Goal: Task Accomplishment & Management: Use online tool/utility

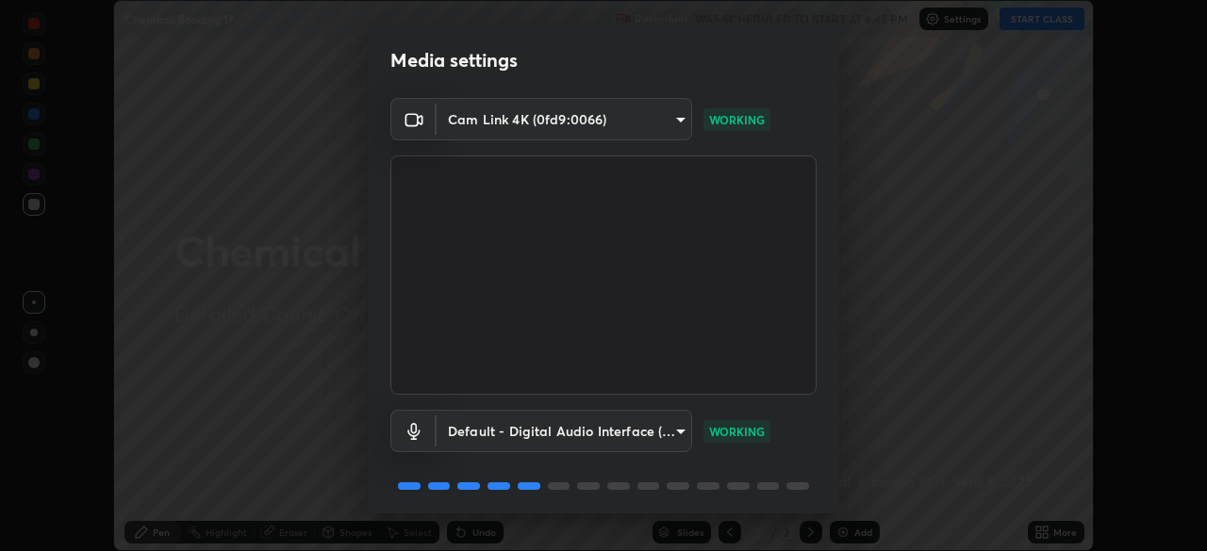
scroll to position [67, 0]
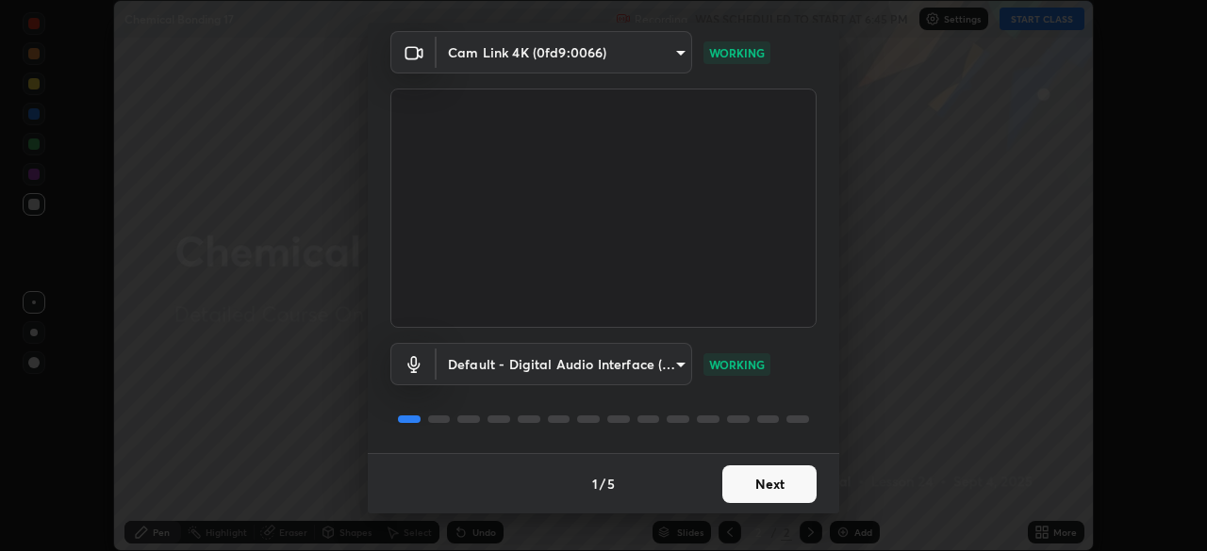
click at [765, 490] on button "Next" at bounding box center [769, 485] width 94 height 38
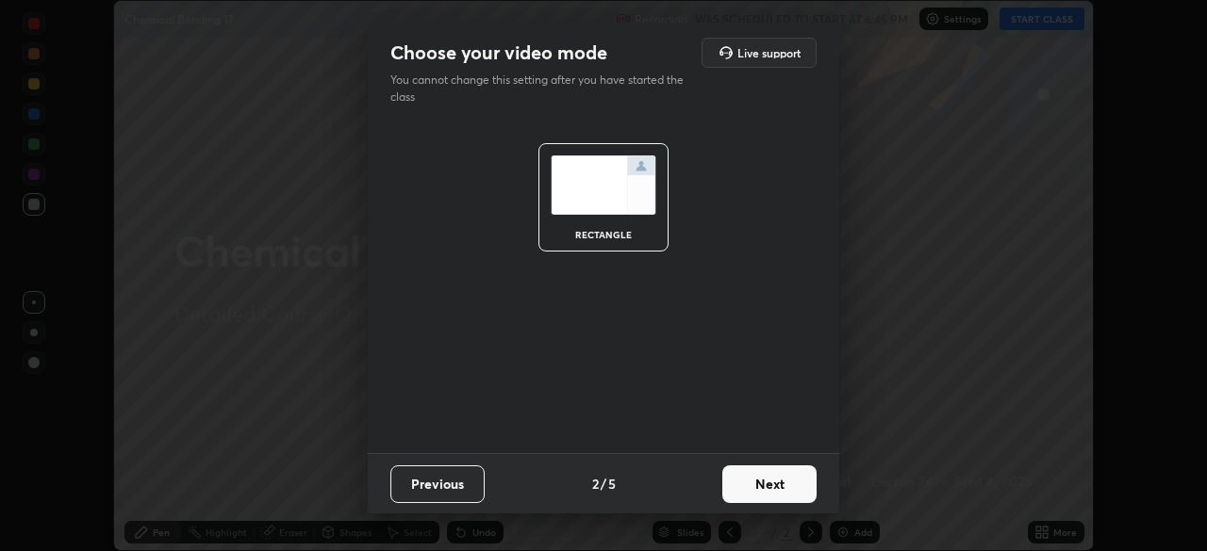
click at [763, 488] on button "Next" at bounding box center [769, 485] width 94 height 38
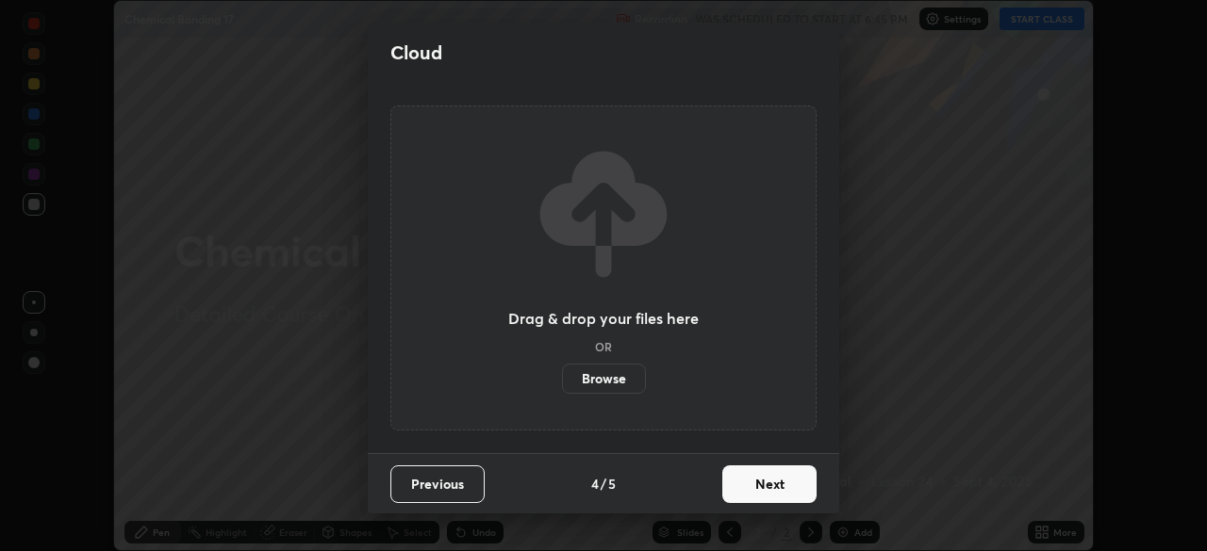
click at [756, 492] on button "Next" at bounding box center [769, 485] width 94 height 38
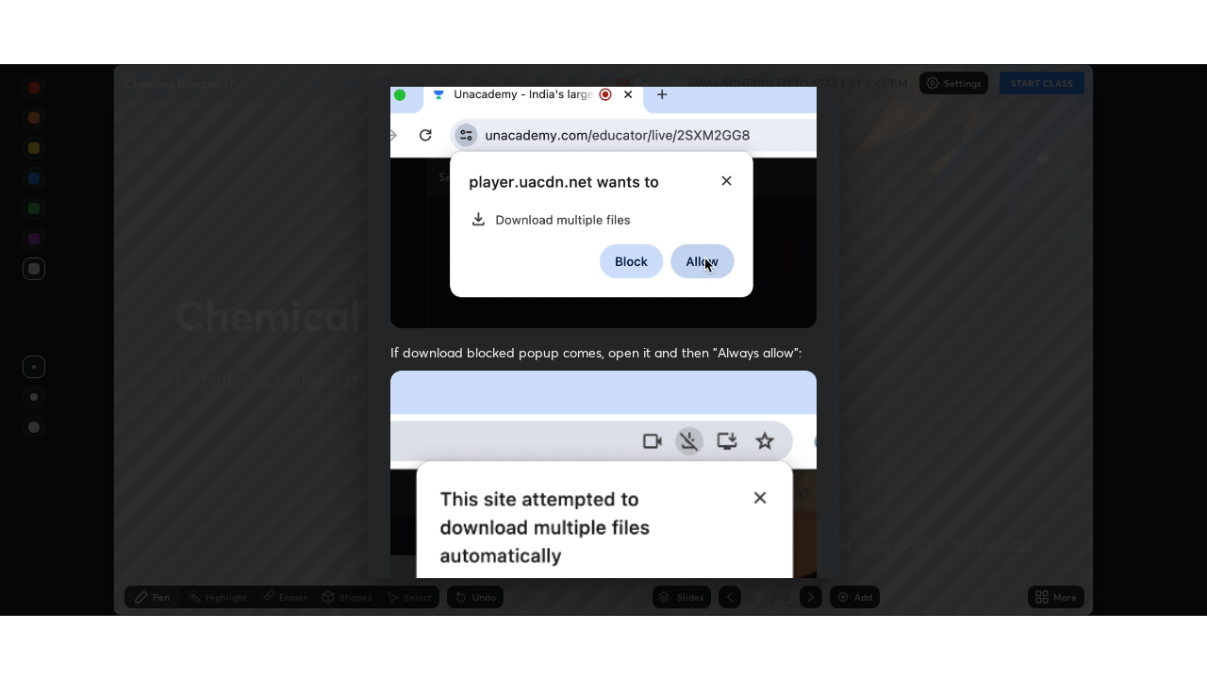
scroll to position [452, 0]
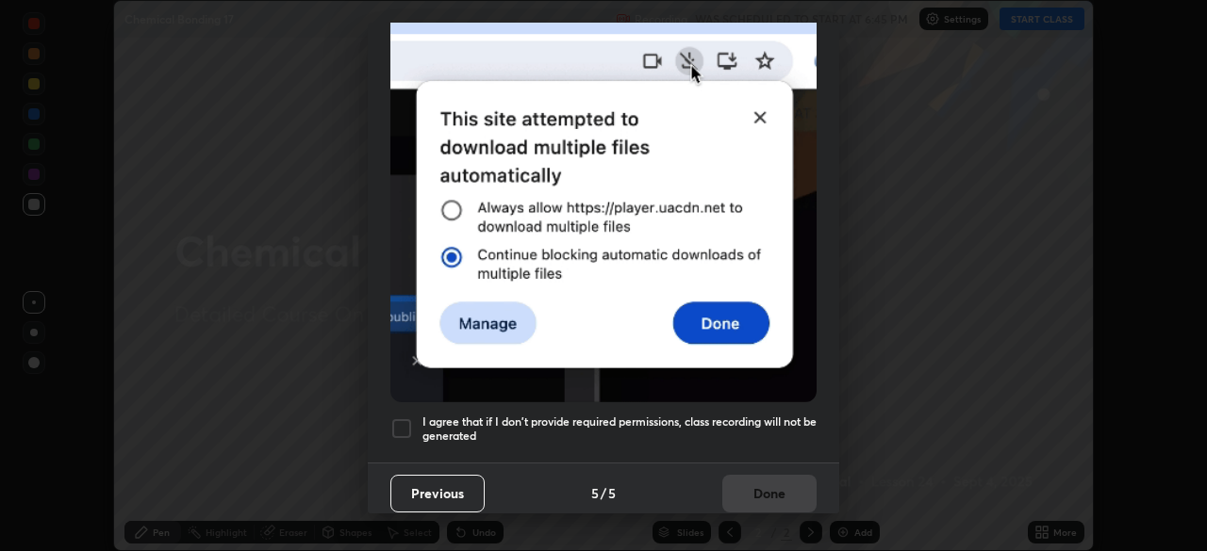
click at [403, 425] on div at bounding box center [401, 429] width 23 height 23
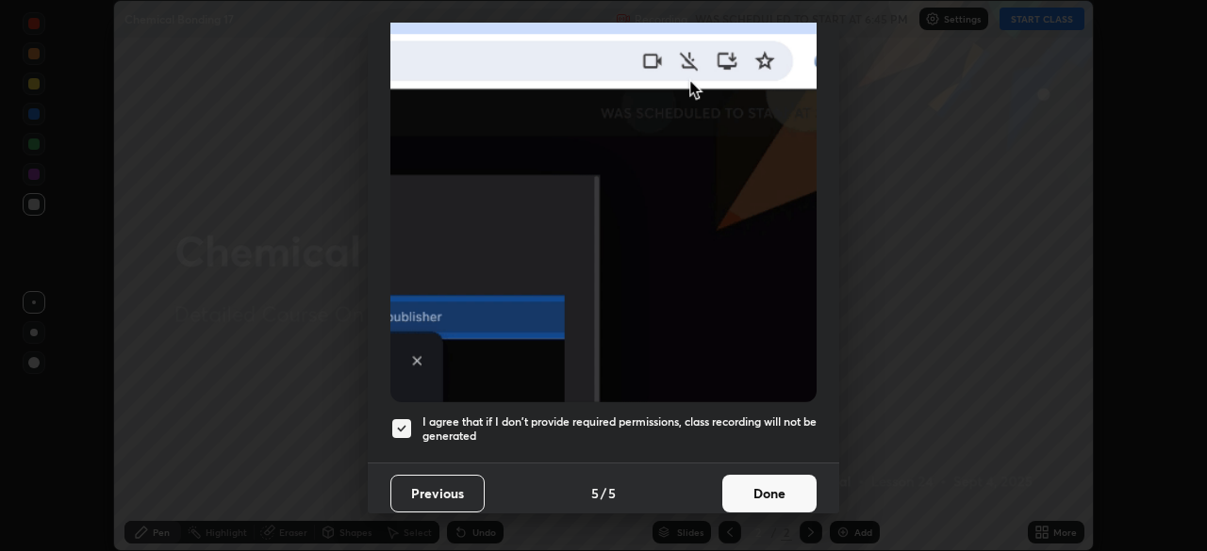
click at [769, 489] on button "Done" at bounding box center [769, 494] width 94 height 38
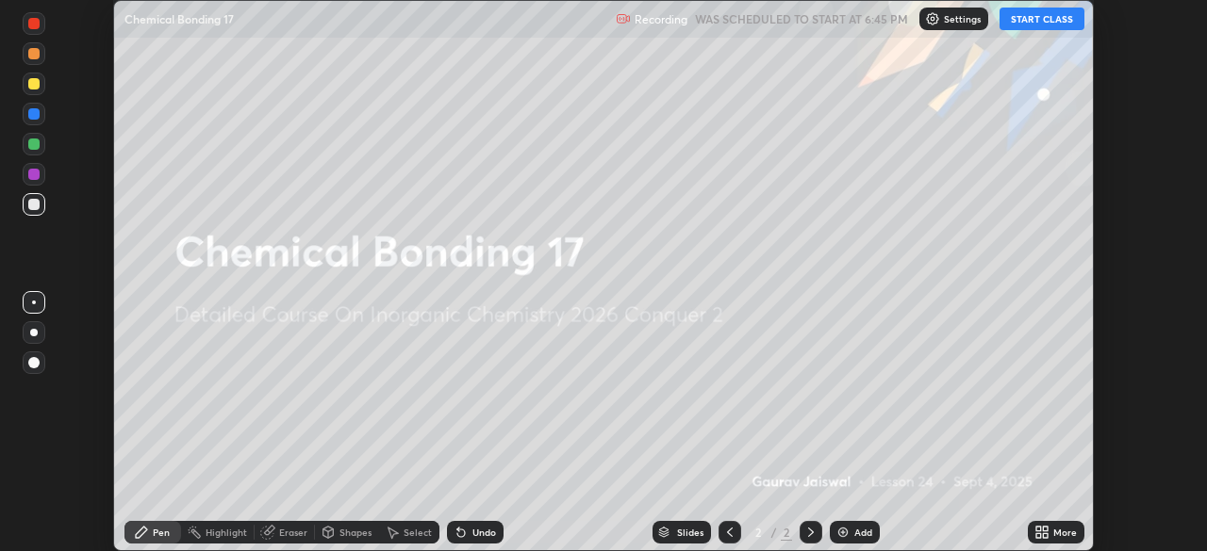
click at [1021, 21] on button "START CLASS" at bounding box center [1041, 19] width 85 height 23
click at [1070, 528] on div "More" at bounding box center [1065, 532] width 24 height 9
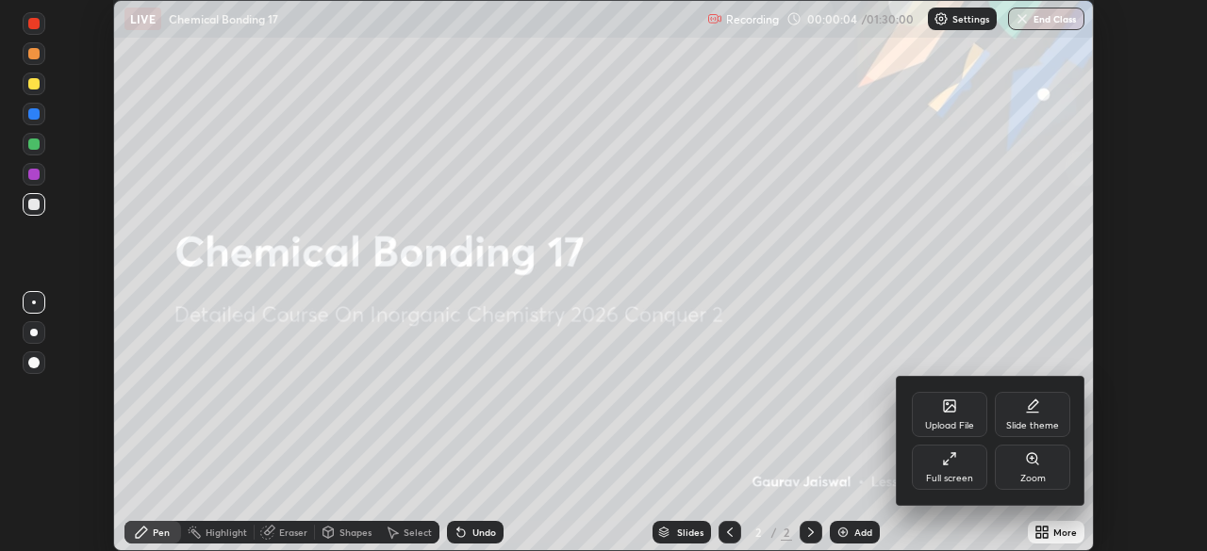
click at [898, 522] on div at bounding box center [603, 275] width 1207 height 551
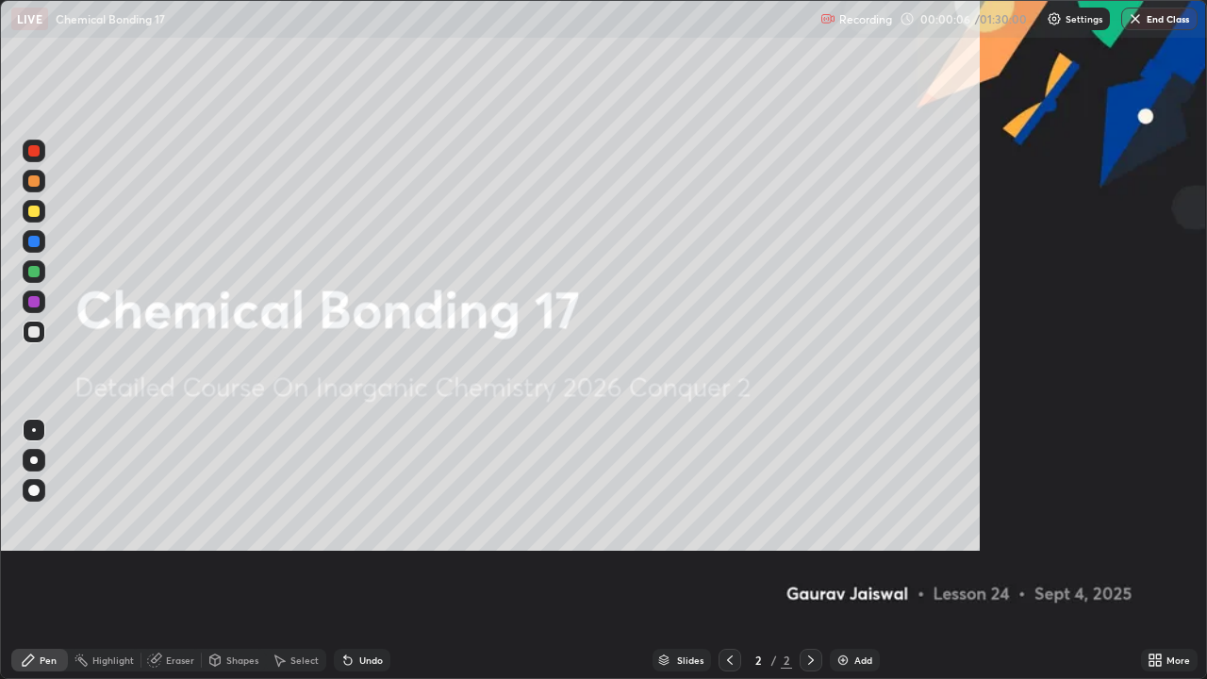
scroll to position [679, 1207]
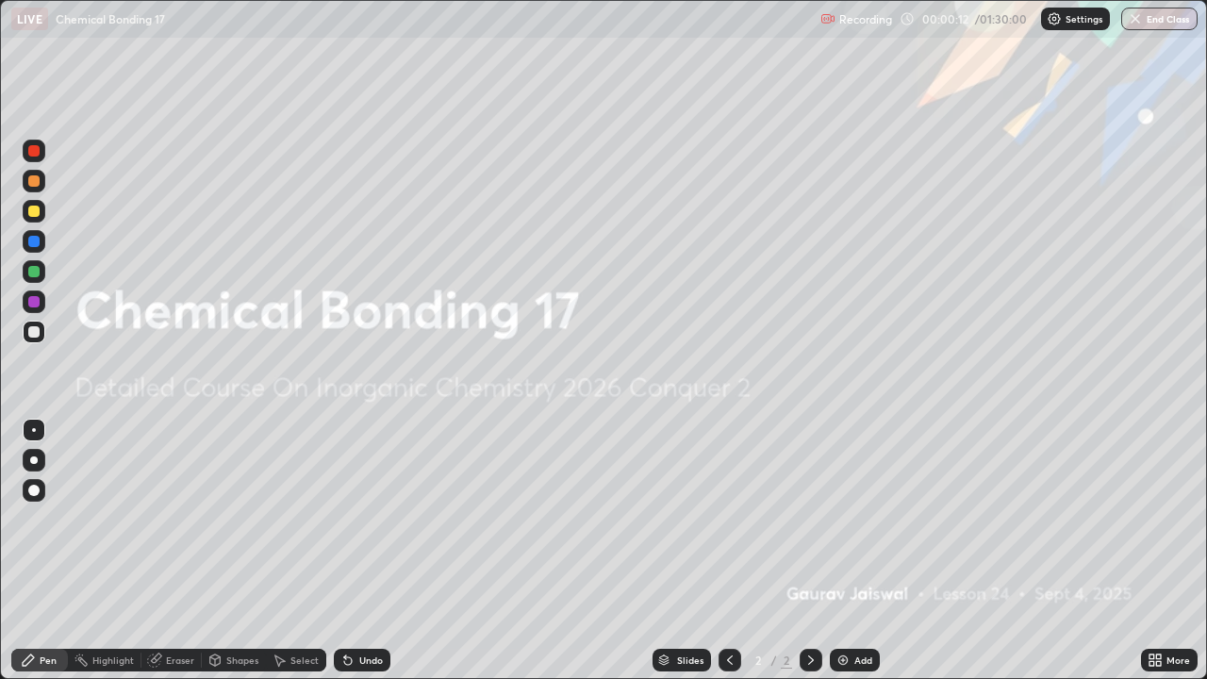
click at [860, 551] on div "Add" at bounding box center [863, 659] width 18 height 9
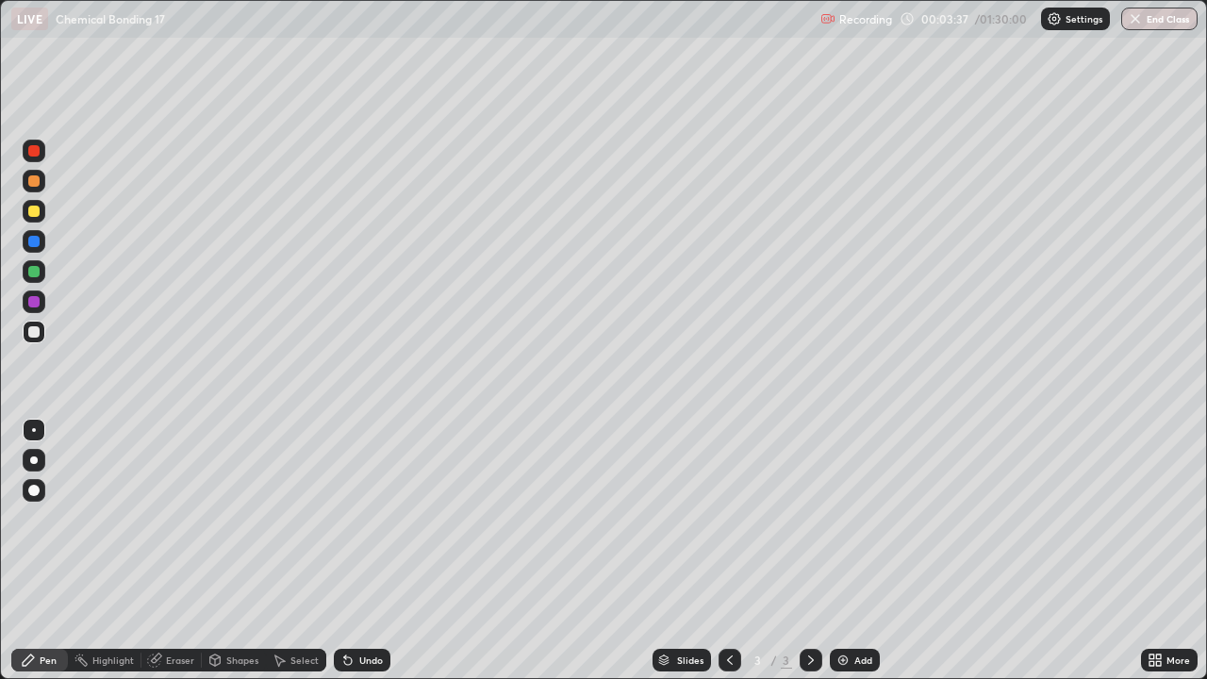
click at [33, 337] on div at bounding box center [33, 331] width 11 height 11
click at [33, 336] on div at bounding box center [33, 331] width 11 height 11
click at [32, 219] on div at bounding box center [34, 211] width 23 height 23
click at [39, 332] on div at bounding box center [33, 331] width 11 height 11
click at [362, 551] on div "Undo" at bounding box center [362, 660] width 57 height 23
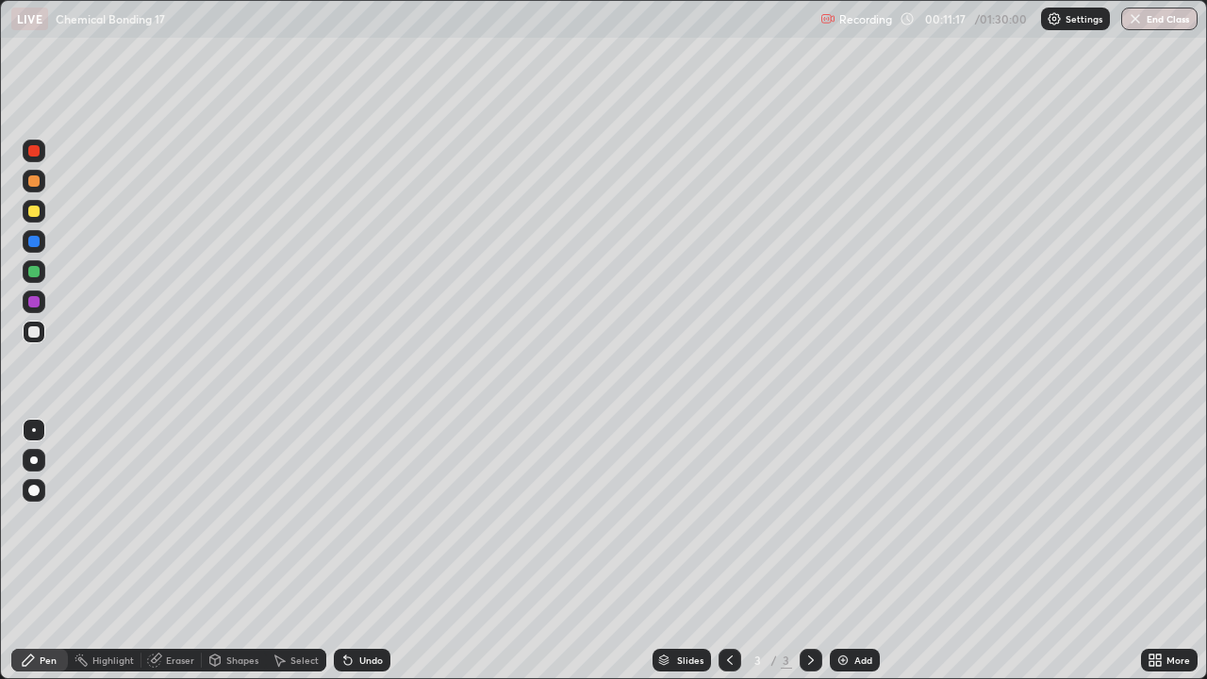
click at [860, 551] on div "Add" at bounding box center [855, 660] width 50 height 23
click at [32, 302] on div at bounding box center [33, 301] width 11 height 11
click at [41, 337] on div at bounding box center [34, 332] width 23 height 23
click at [847, 551] on img at bounding box center [842, 659] width 15 height 15
click at [29, 212] on div at bounding box center [33, 211] width 11 height 11
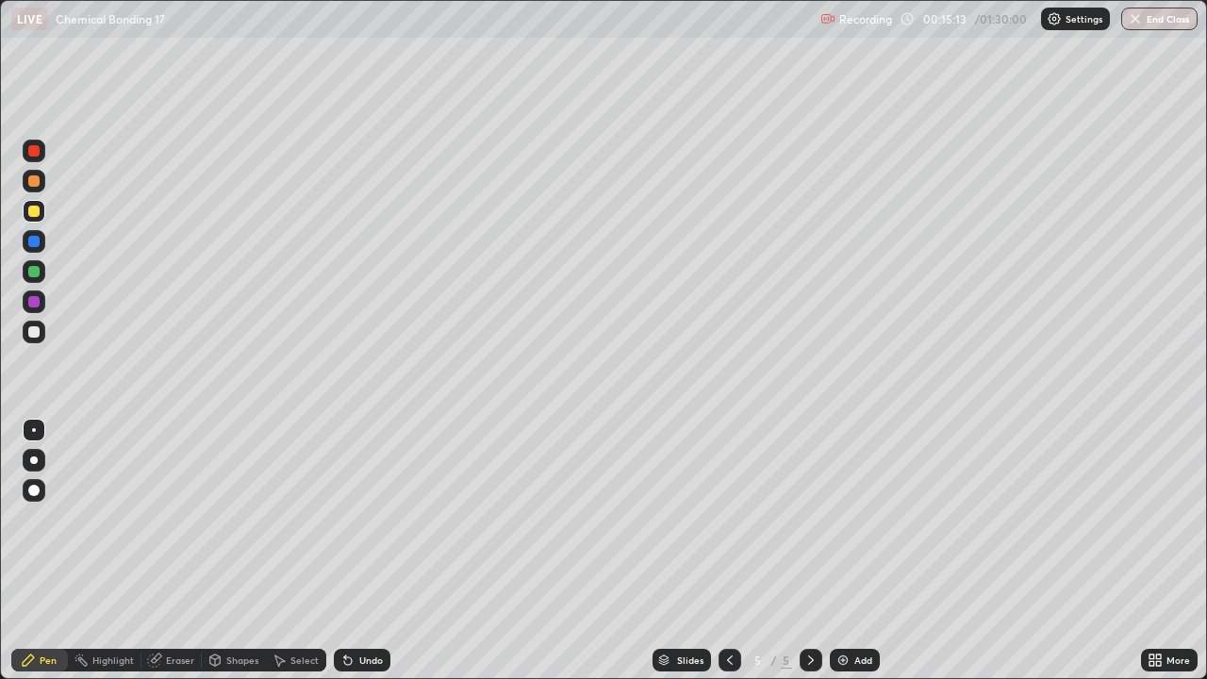
click at [364, 551] on div "Undo" at bounding box center [371, 659] width 24 height 9
click at [361, 551] on div "Undo" at bounding box center [371, 659] width 24 height 9
click at [359, 551] on div "Undo" at bounding box center [371, 659] width 24 height 9
click at [26, 333] on div at bounding box center [34, 332] width 23 height 23
click at [34, 333] on div at bounding box center [33, 331] width 11 height 11
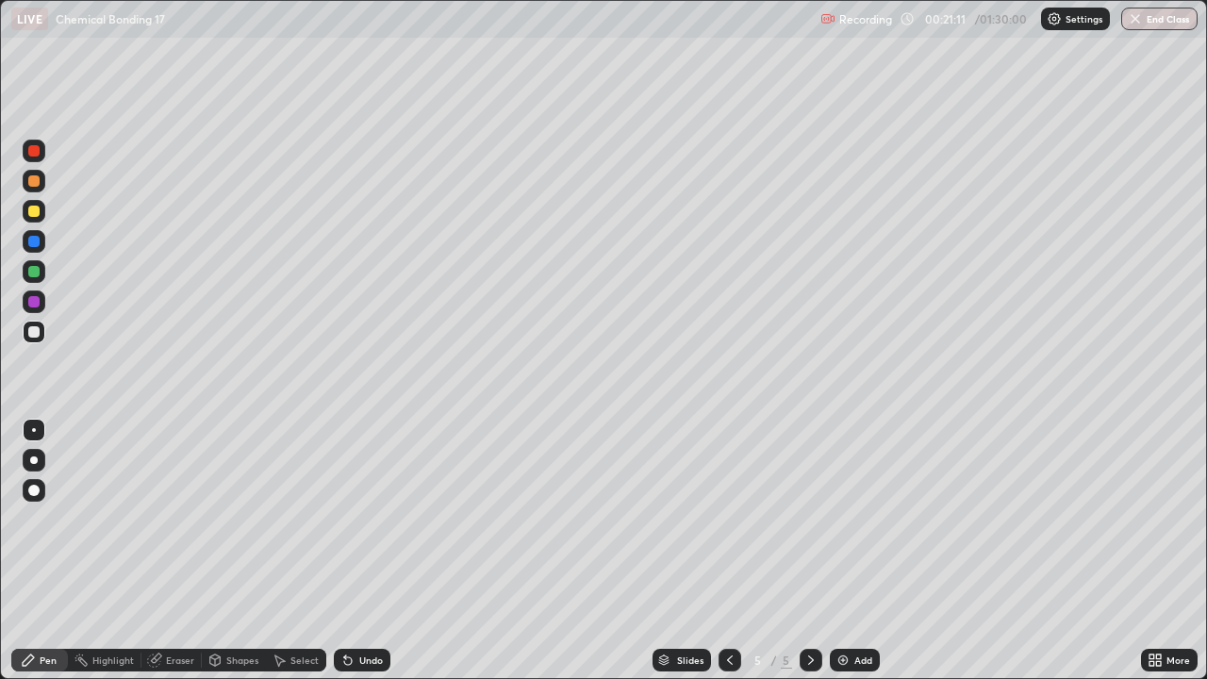
click at [28, 243] on div at bounding box center [33, 241] width 11 height 11
click at [29, 275] on div at bounding box center [33, 271] width 11 height 11
click at [856, 551] on div "Add" at bounding box center [863, 659] width 18 height 9
click at [33, 339] on div at bounding box center [34, 332] width 23 height 23
click at [30, 272] on div at bounding box center [33, 271] width 11 height 11
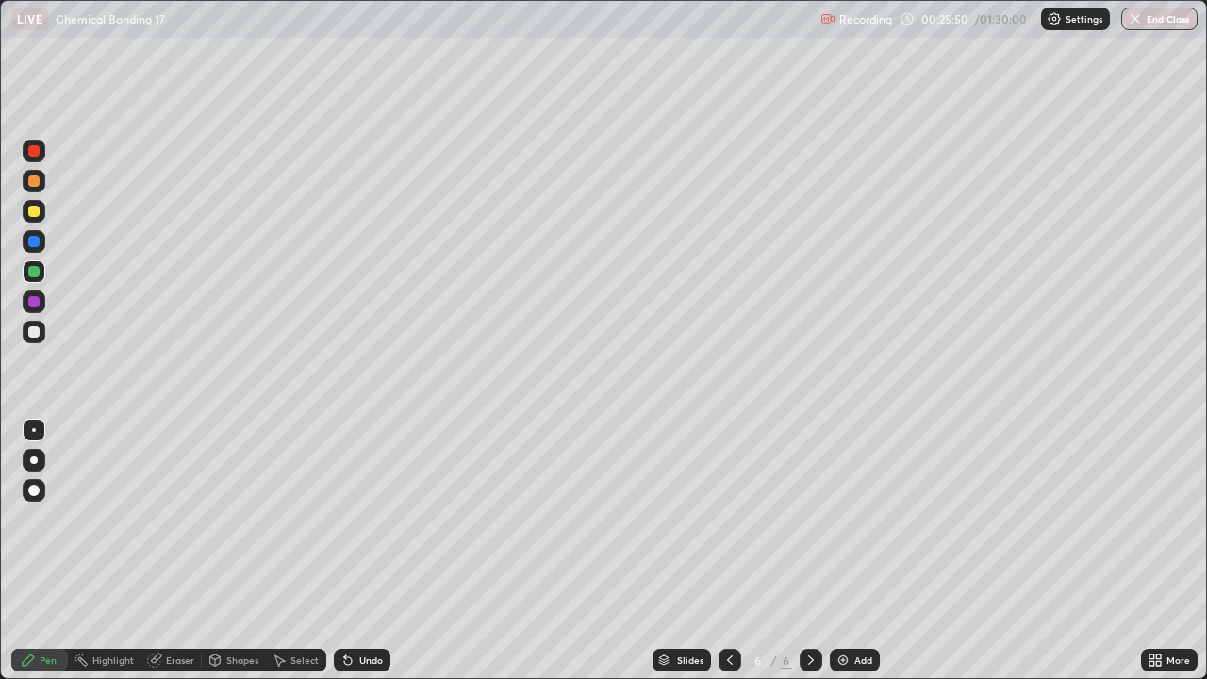
click at [31, 337] on div at bounding box center [33, 331] width 11 height 11
click at [30, 219] on div at bounding box center [34, 211] width 23 height 23
click at [859, 551] on div "Add" at bounding box center [863, 659] width 18 height 9
click at [364, 551] on div "Undo" at bounding box center [371, 659] width 24 height 9
click at [44, 334] on div at bounding box center [34, 332] width 23 height 23
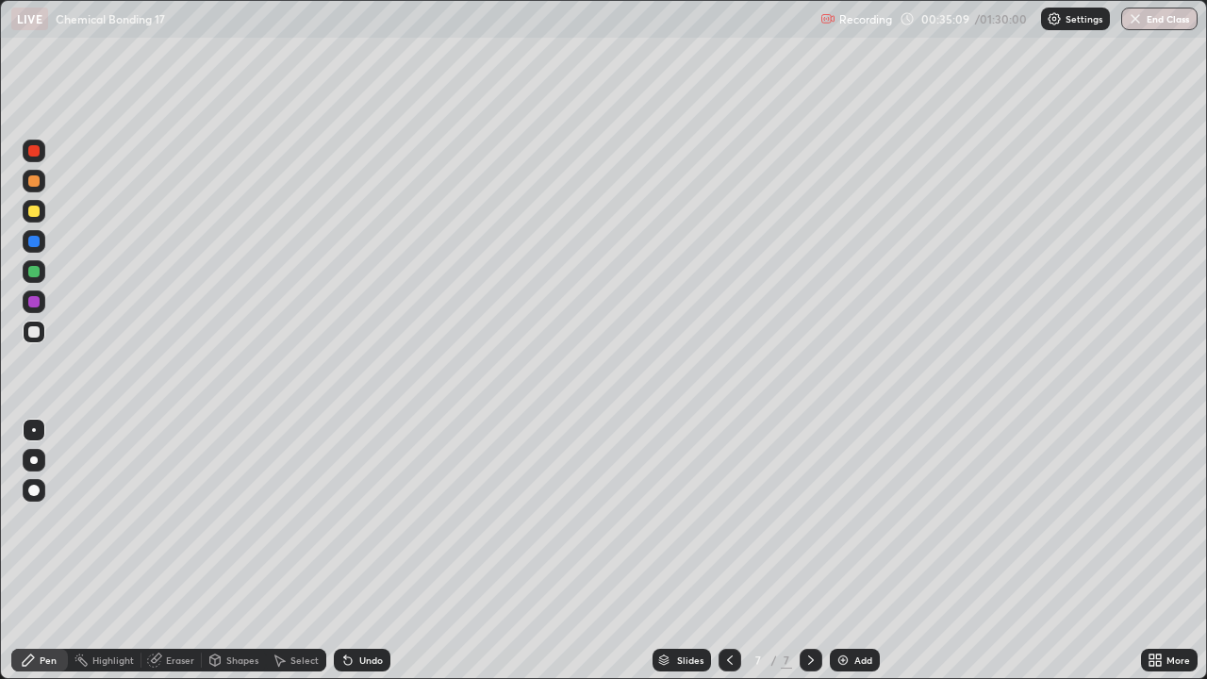
click at [31, 338] on div at bounding box center [34, 332] width 23 height 23
click at [39, 242] on div at bounding box center [33, 241] width 11 height 11
click at [859, 551] on div "Add" at bounding box center [855, 660] width 50 height 23
click at [34, 212] on div at bounding box center [33, 211] width 11 height 11
click at [345, 551] on icon at bounding box center [348, 661] width 8 height 8
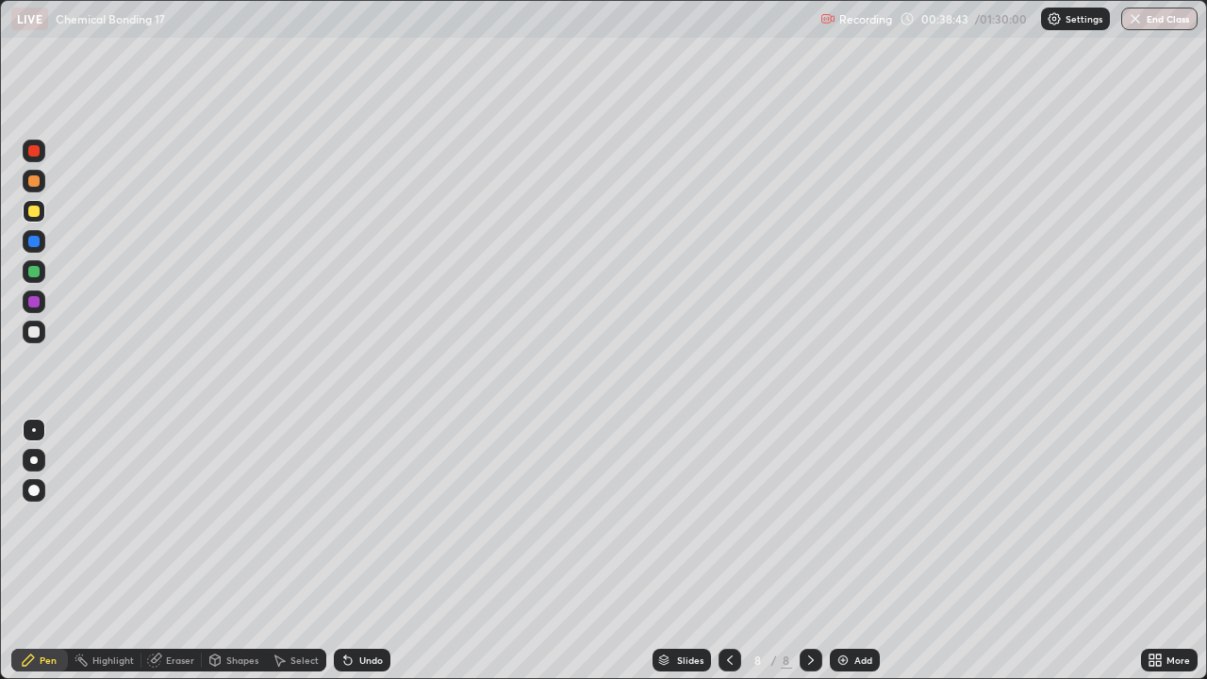
click at [357, 551] on div "Undo" at bounding box center [362, 660] width 57 height 23
click at [359, 551] on div "Undo" at bounding box center [371, 659] width 24 height 9
click at [358, 551] on div "Undo" at bounding box center [362, 660] width 57 height 23
click at [360, 551] on div "Undo" at bounding box center [371, 659] width 24 height 9
click at [359, 551] on div "Undo" at bounding box center [362, 660] width 57 height 23
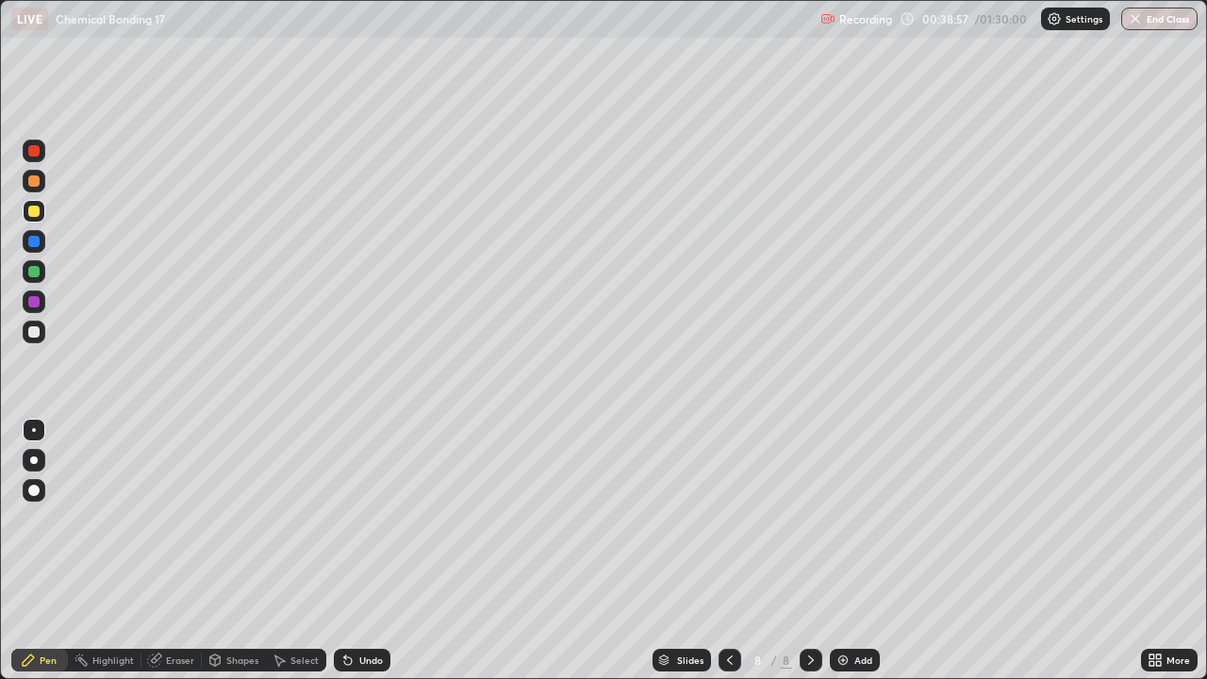
click at [365, 551] on div "Undo" at bounding box center [371, 659] width 24 height 9
click at [360, 551] on div "Undo" at bounding box center [362, 660] width 57 height 23
click at [366, 551] on div "Undo" at bounding box center [362, 660] width 57 height 23
click at [359, 551] on div "Undo" at bounding box center [362, 660] width 57 height 23
click at [356, 551] on div "Undo" at bounding box center [362, 660] width 57 height 23
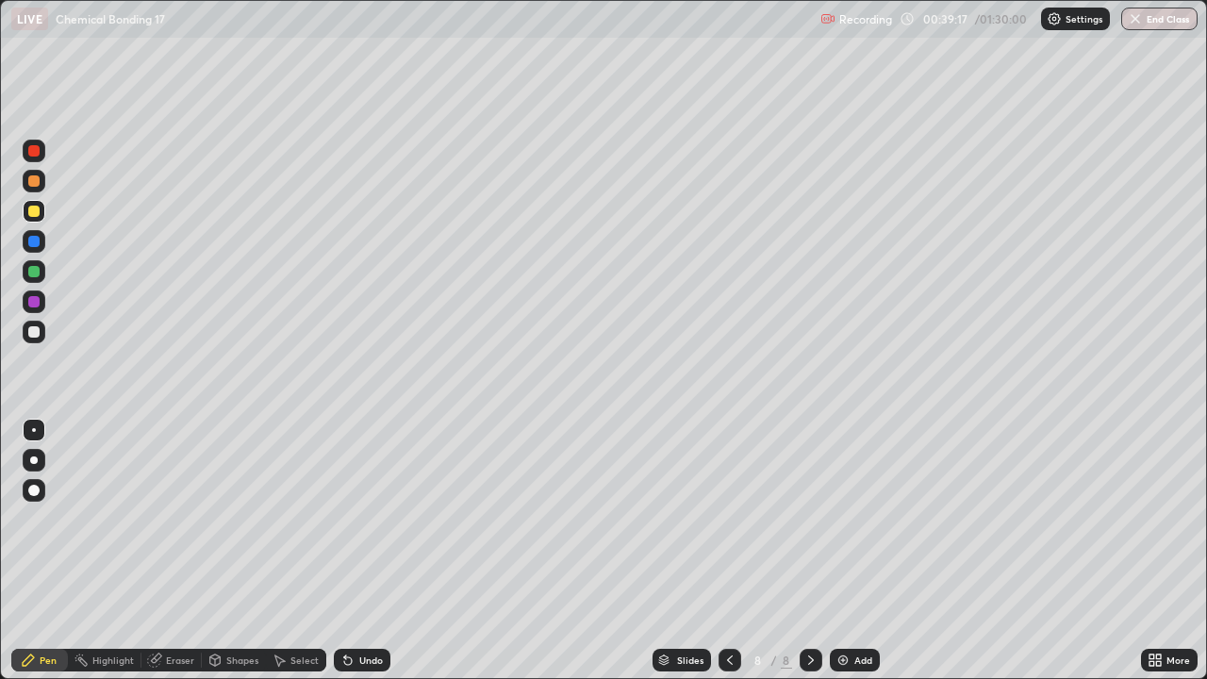
click at [354, 551] on div "Undo" at bounding box center [362, 660] width 57 height 23
click at [363, 551] on div "Undo" at bounding box center [362, 660] width 57 height 23
click at [361, 551] on div "Undo" at bounding box center [371, 659] width 24 height 9
click at [359, 551] on div "Undo" at bounding box center [362, 660] width 57 height 23
click at [360, 551] on div "Undo" at bounding box center [362, 660] width 57 height 23
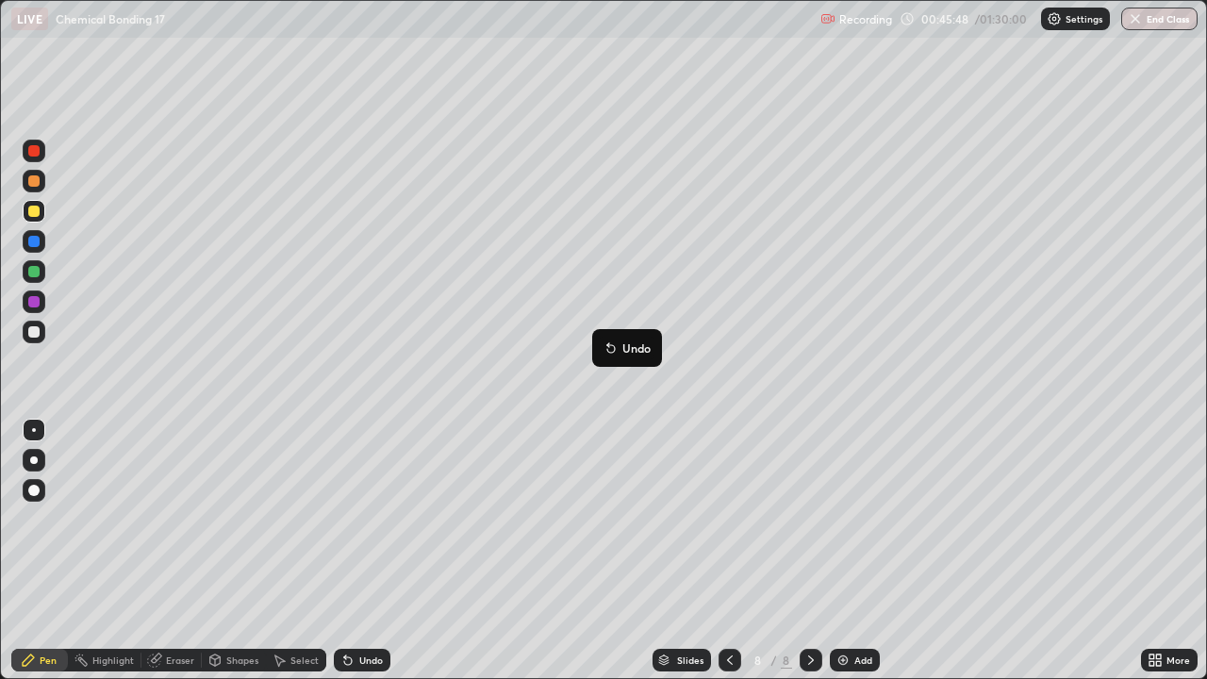
click at [611, 348] on icon at bounding box center [611, 349] width 8 height 8
click at [856, 551] on div "Add" at bounding box center [863, 659] width 18 height 9
click at [31, 330] on div at bounding box center [33, 331] width 11 height 11
click at [35, 332] on div at bounding box center [33, 331] width 11 height 11
click at [37, 331] on div at bounding box center [33, 331] width 11 height 11
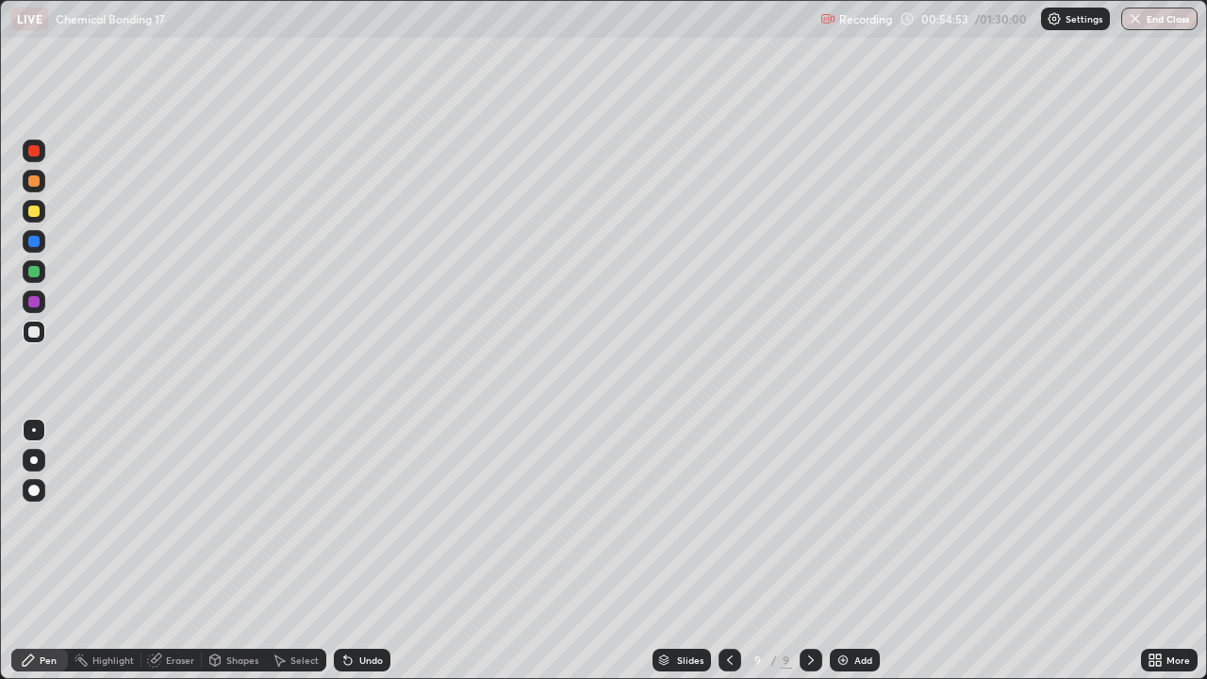
click at [37, 219] on div at bounding box center [34, 211] width 23 height 23
click at [364, 551] on div "Undo" at bounding box center [362, 660] width 57 height 23
click at [29, 331] on div at bounding box center [33, 331] width 11 height 11
click at [38, 298] on div at bounding box center [33, 301] width 11 height 11
click at [868, 551] on div "Add" at bounding box center [863, 659] width 18 height 9
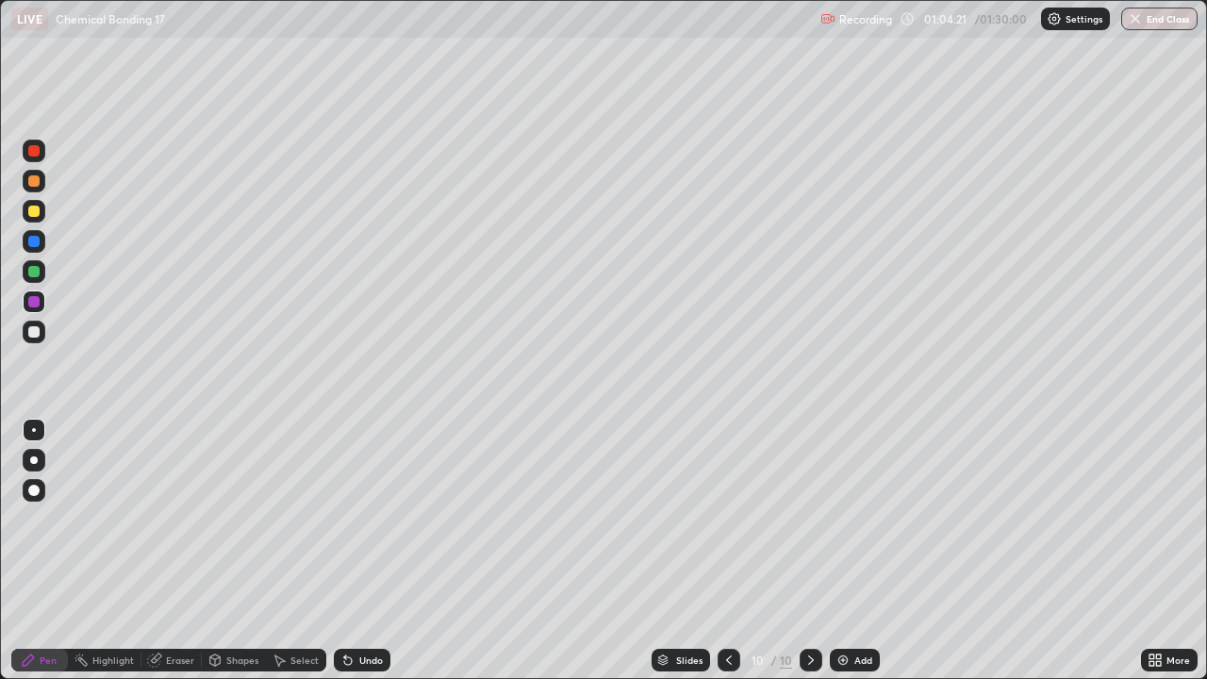
click at [37, 333] on div at bounding box center [33, 331] width 11 height 11
click at [34, 279] on div at bounding box center [34, 271] width 23 height 23
click at [34, 213] on div at bounding box center [33, 211] width 11 height 11
click at [369, 551] on div "Undo" at bounding box center [371, 659] width 24 height 9
click at [362, 551] on div "Undo" at bounding box center [371, 659] width 24 height 9
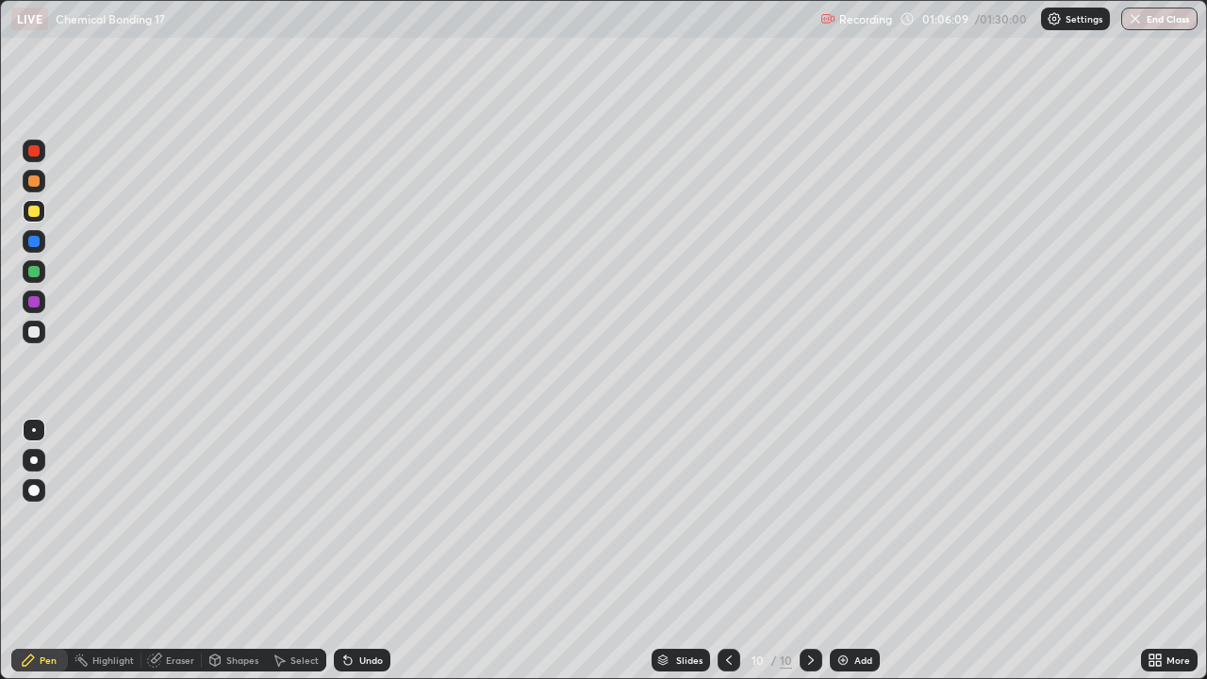
click at [369, 551] on div "Undo" at bounding box center [362, 660] width 57 height 23
click at [845, 551] on div "Add" at bounding box center [855, 660] width 50 height 23
click at [365, 551] on div "Undo" at bounding box center [371, 659] width 24 height 9
click at [366, 551] on div "Undo" at bounding box center [371, 659] width 24 height 9
click at [362, 551] on div "Undo" at bounding box center [371, 659] width 24 height 9
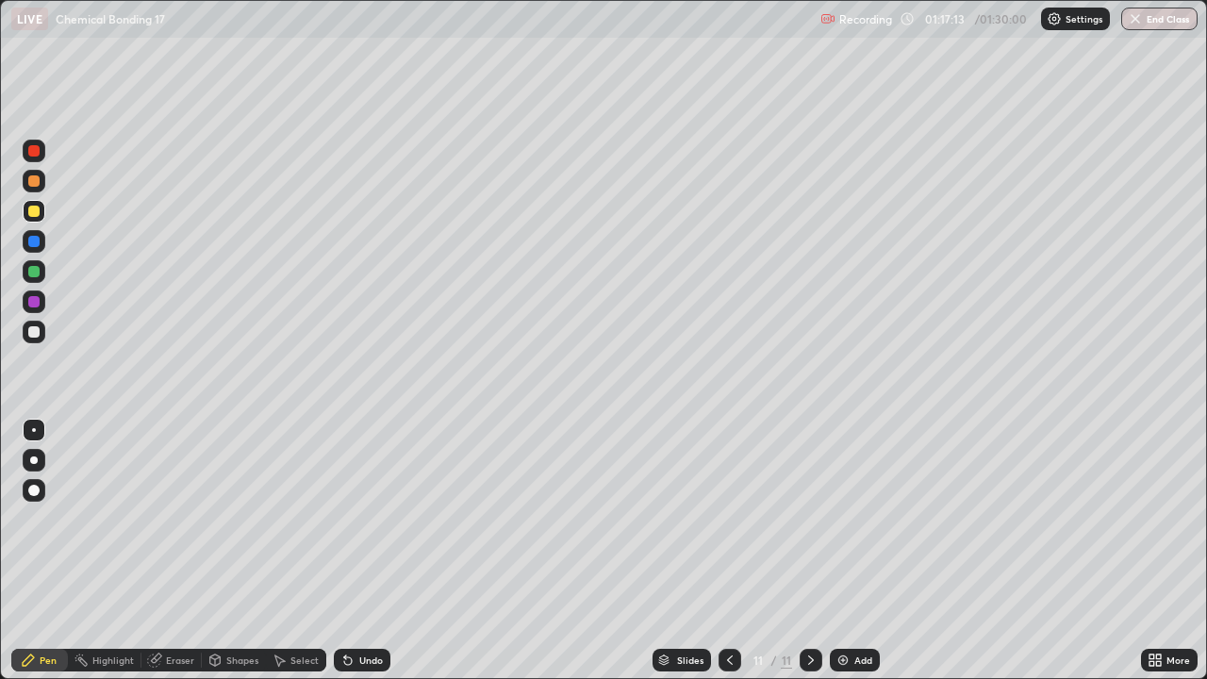
click at [854, 551] on div "Add" at bounding box center [863, 659] width 18 height 9
click at [35, 336] on div at bounding box center [33, 331] width 11 height 11
click at [368, 551] on div "Undo" at bounding box center [371, 659] width 24 height 9
click at [359, 551] on div "Undo" at bounding box center [362, 660] width 57 height 23
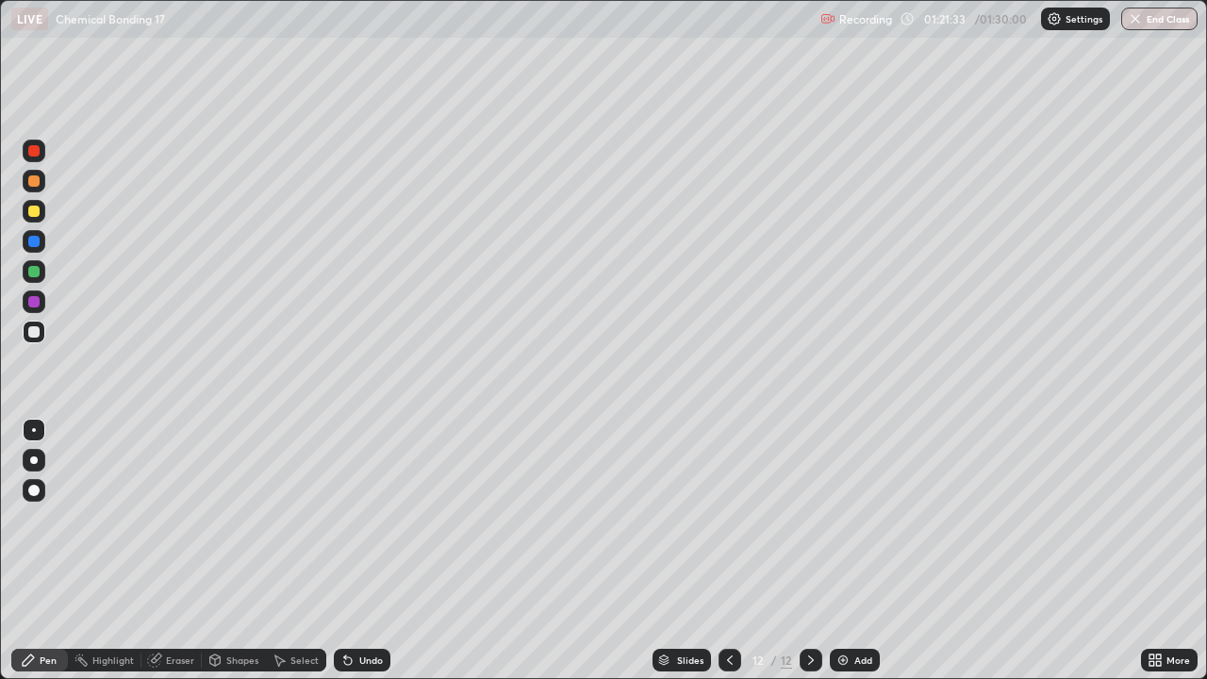
click at [358, 551] on div "Undo" at bounding box center [362, 660] width 57 height 23
click at [34, 212] on div at bounding box center [33, 211] width 11 height 11
click at [848, 551] on div "Add" at bounding box center [855, 660] width 50 height 23
click at [31, 332] on div at bounding box center [33, 331] width 11 height 11
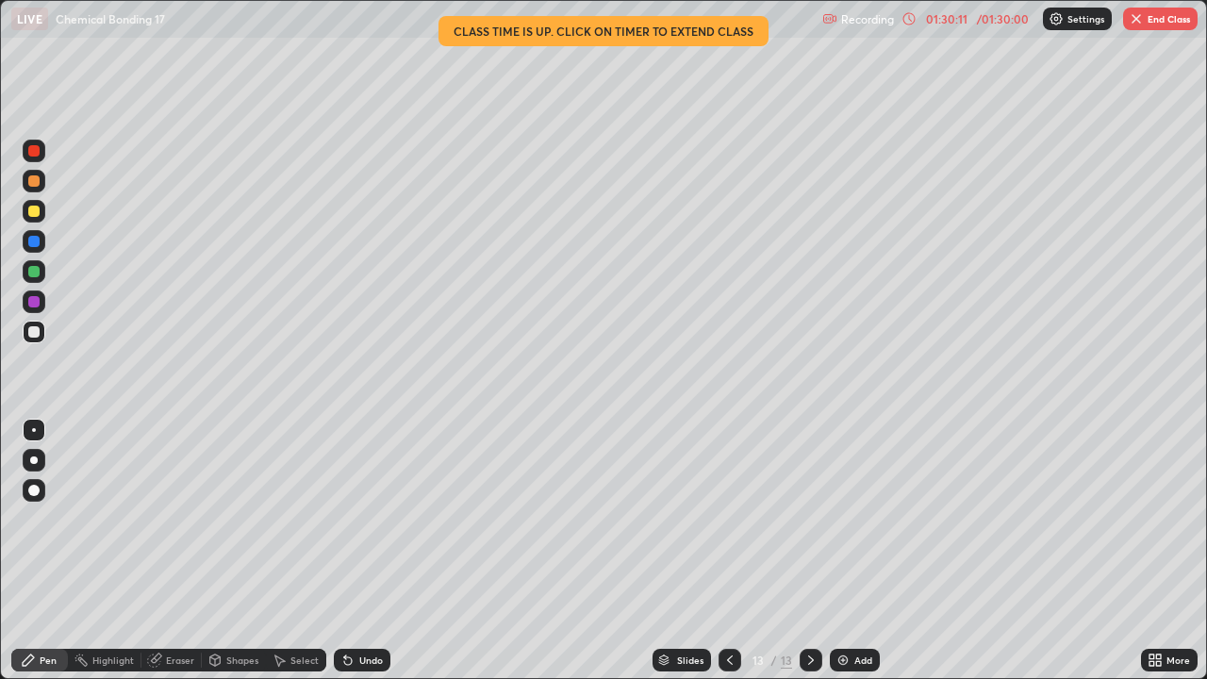
click at [847, 551] on img at bounding box center [842, 659] width 15 height 15
click at [945, 21] on div "01:30:16" at bounding box center [946, 18] width 53 height 11
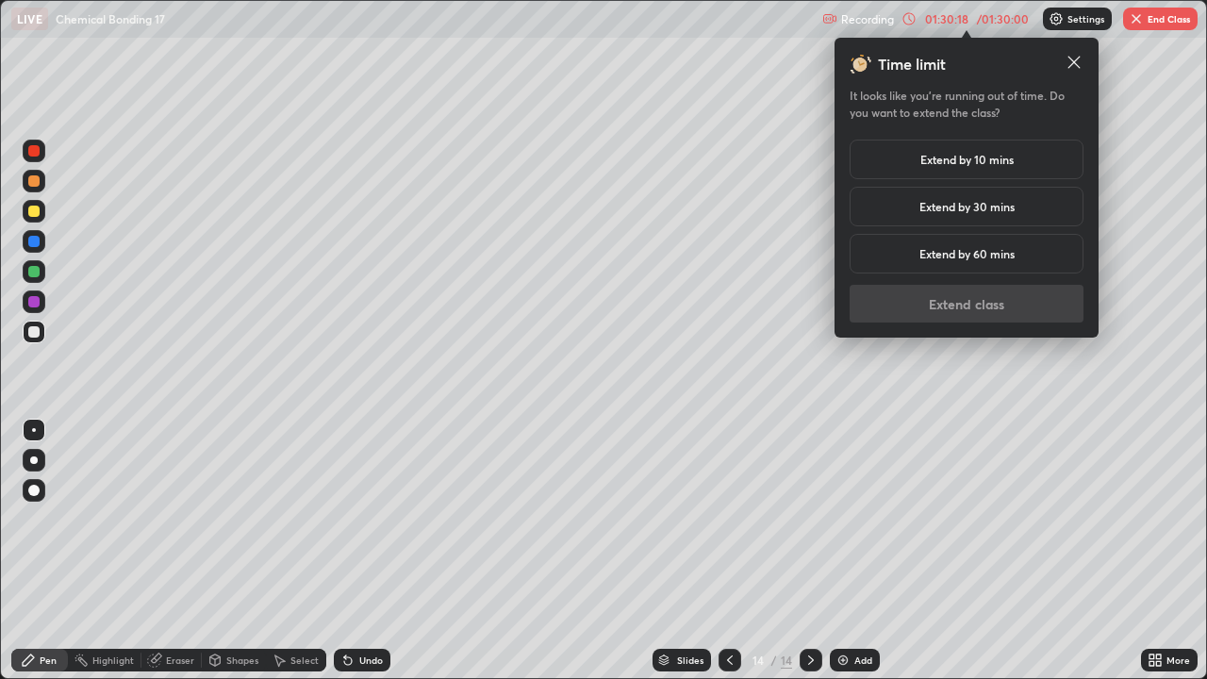
click at [967, 212] on h5 "Extend by 30 mins" at bounding box center [966, 206] width 95 height 17
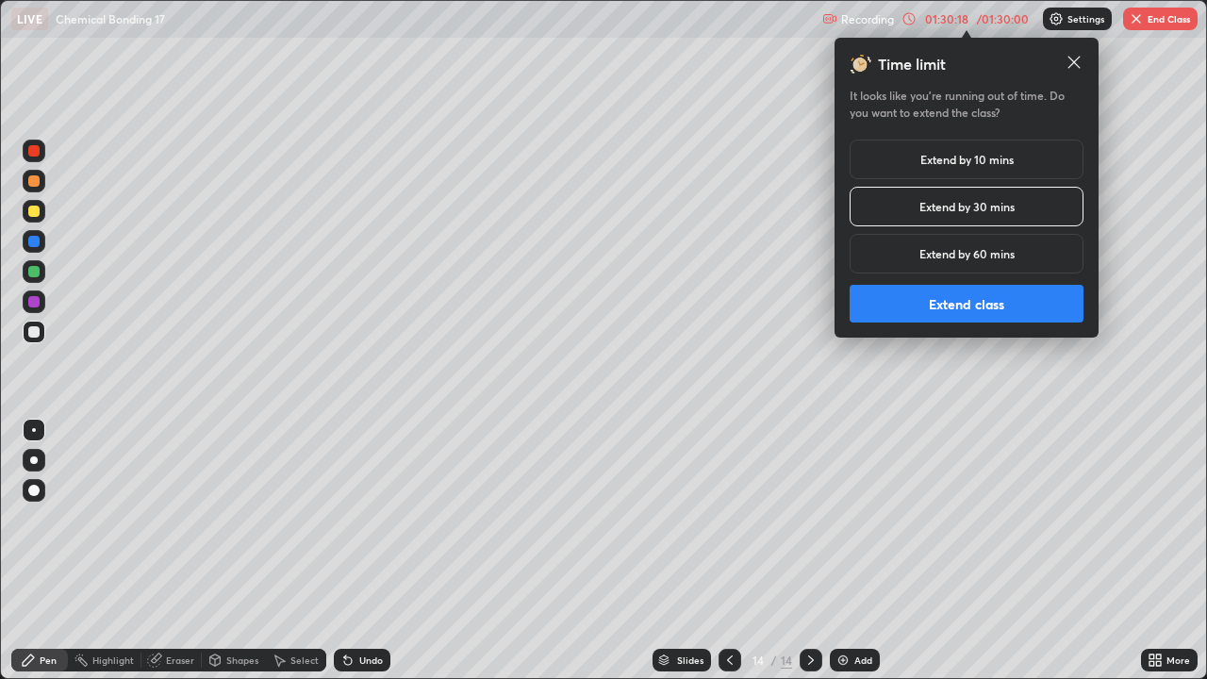
click at [953, 304] on button "Extend class" at bounding box center [966, 304] width 234 height 38
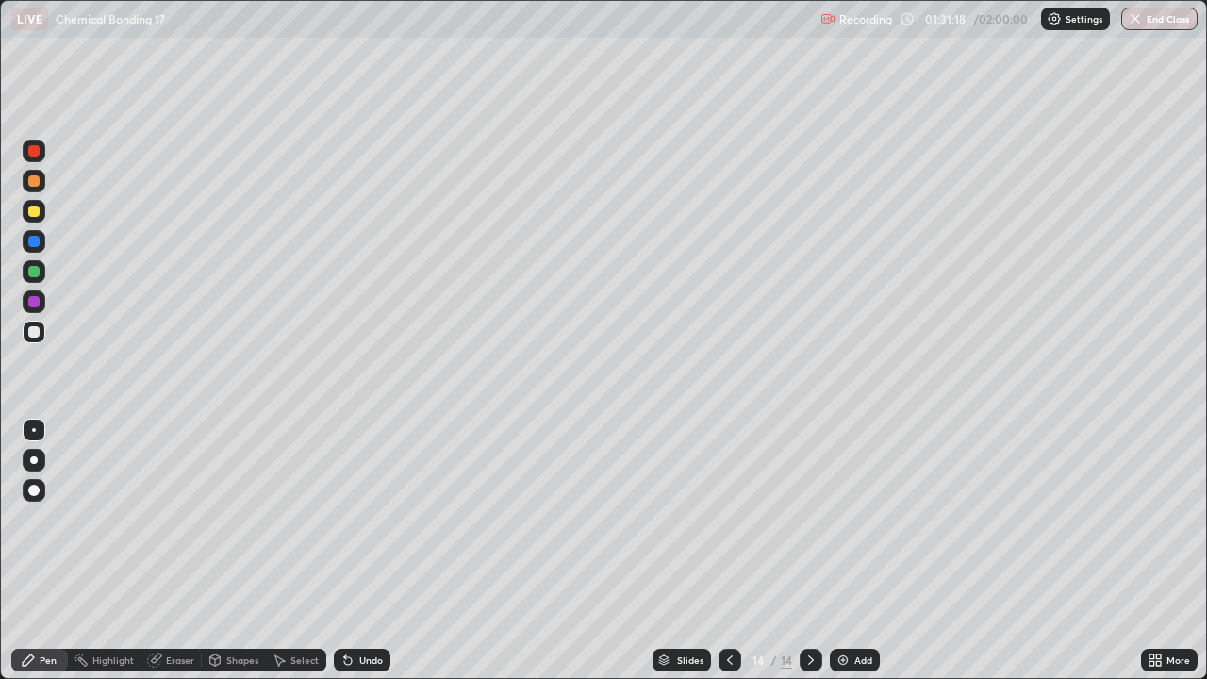
click at [360, 551] on div "Undo" at bounding box center [362, 660] width 57 height 23
click at [364, 551] on div "Undo" at bounding box center [362, 660] width 57 height 23
click at [355, 551] on div "Undo" at bounding box center [362, 660] width 57 height 23
click at [356, 551] on div "Undo" at bounding box center [362, 660] width 57 height 23
click at [354, 551] on div "Undo" at bounding box center [362, 660] width 57 height 23
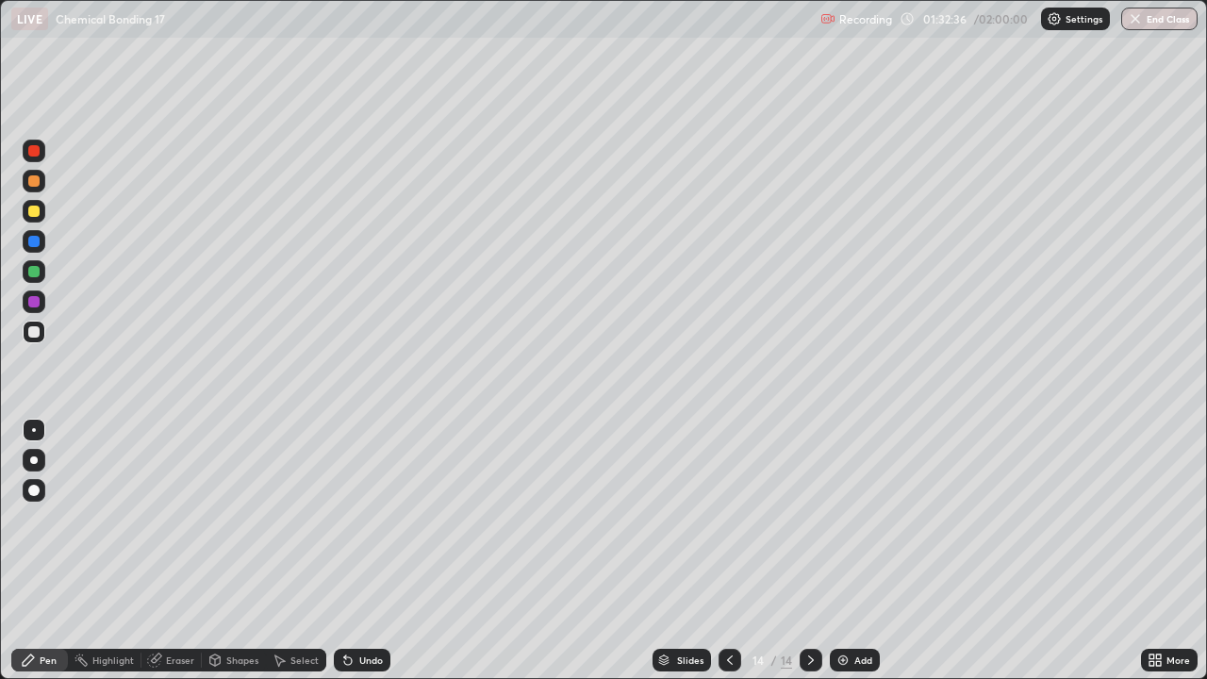
click at [351, 551] on icon at bounding box center [347, 659] width 15 height 15
click at [348, 551] on div "Undo" at bounding box center [362, 660] width 57 height 23
click at [359, 551] on div "Undo" at bounding box center [371, 659] width 24 height 9
click at [354, 551] on div "Undo" at bounding box center [362, 660] width 57 height 23
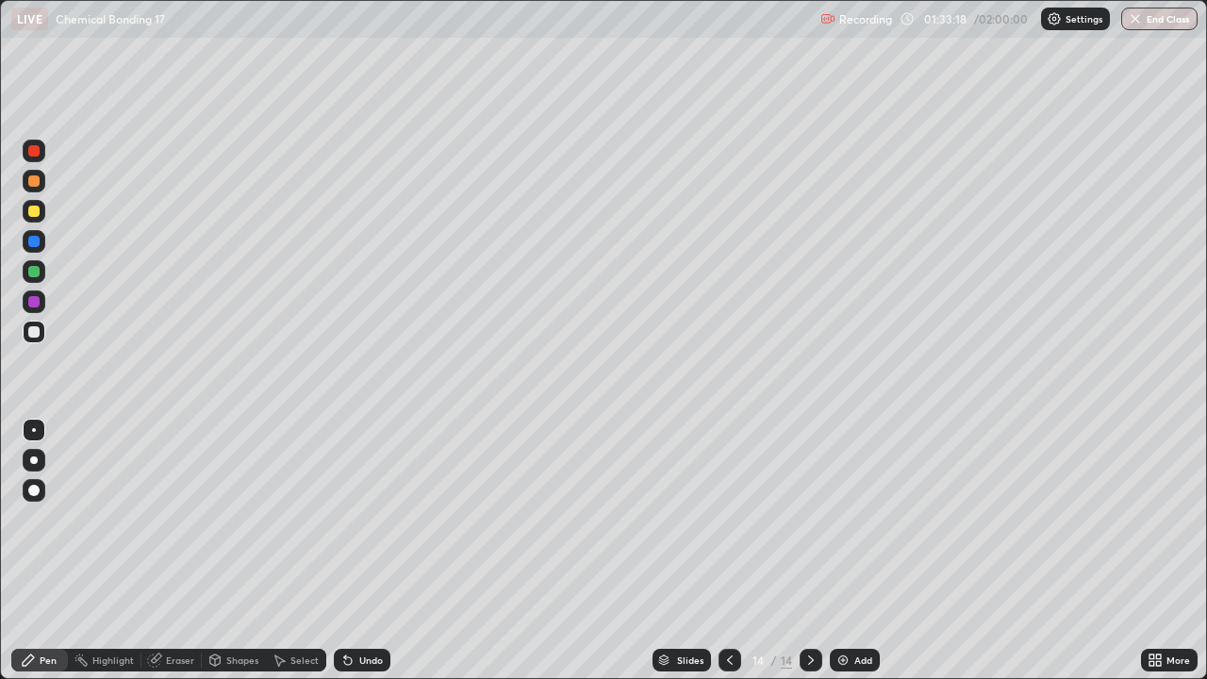
click at [353, 551] on div "Undo" at bounding box center [362, 660] width 57 height 23
click at [864, 551] on div "Add" at bounding box center [863, 659] width 18 height 9
click at [731, 551] on div at bounding box center [729, 660] width 23 height 23
click at [809, 551] on icon at bounding box center [810, 659] width 15 height 15
click at [359, 551] on div "Undo" at bounding box center [371, 659] width 24 height 9
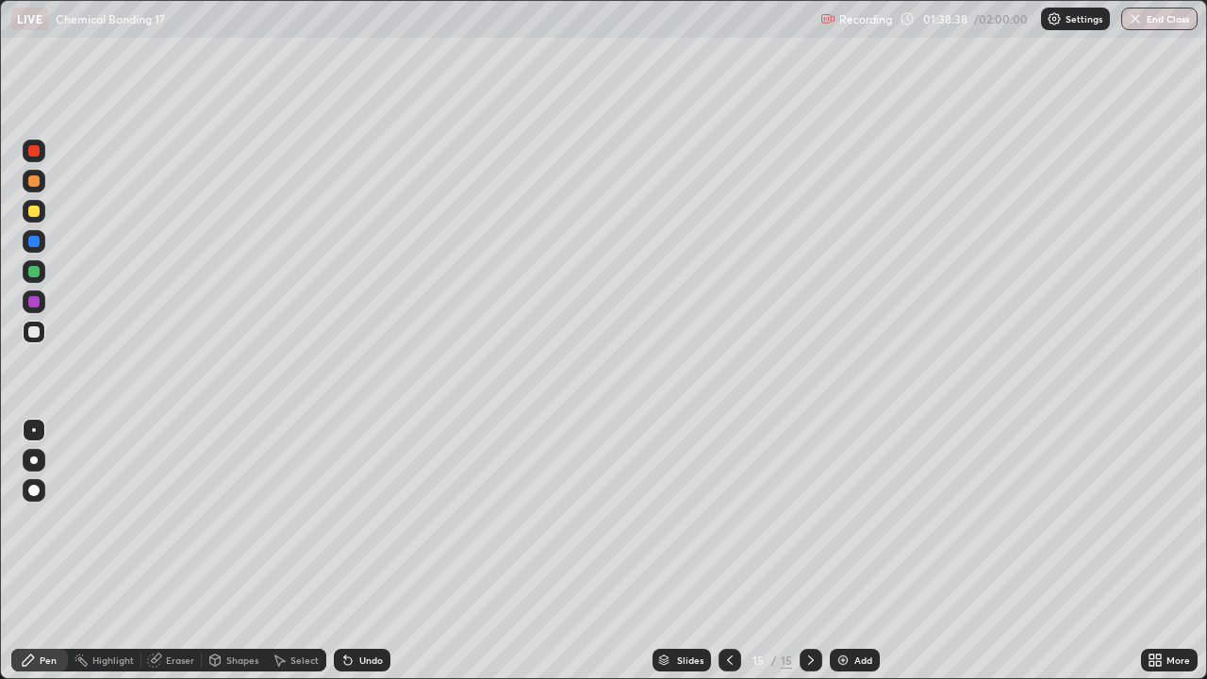
click at [359, 551] on div "Undo" at bounding box center [371, 659] width 24 height 9
click at [358, 551] on div "Undo" at bounding box center [362, 660] width 57 height 23
click at [359, 551] on div "Undo" at bounding box center [362, 660] width 57 height 23
click at [854, 551] on div "Add" at bounding box center [863, 659] width 18 height 9
click at [32, 212] on div at bounding box center [33, 211] width 11 height 11
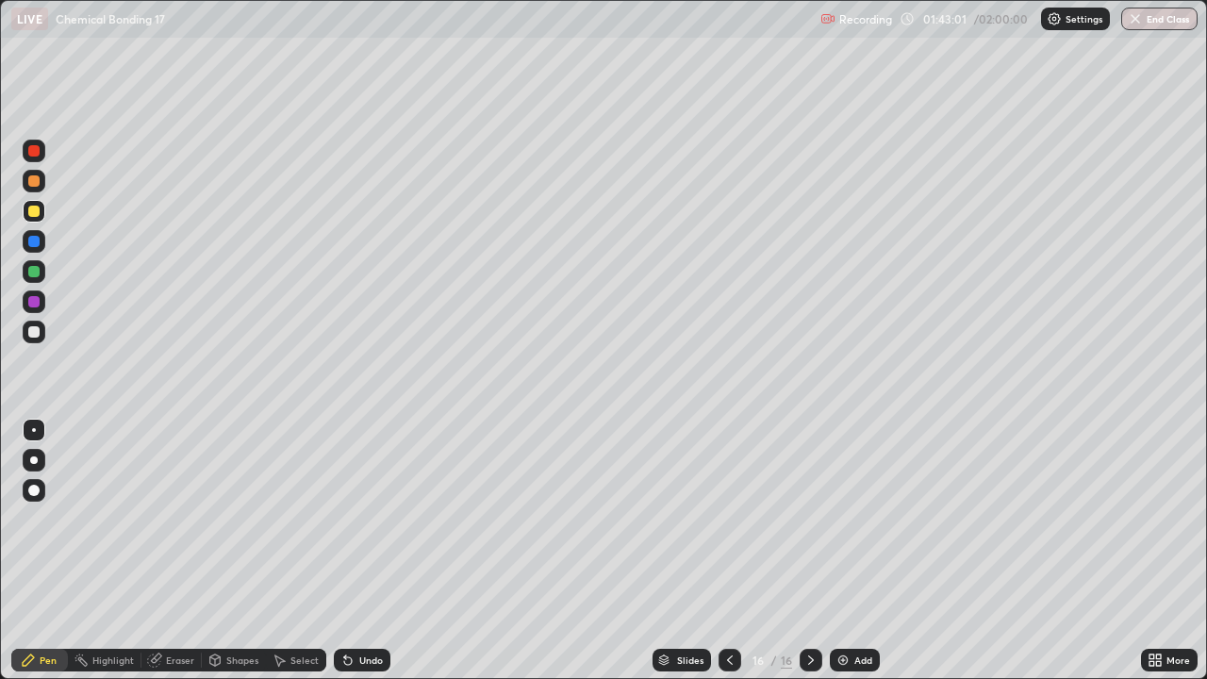
click at [727, 551] on div at bounding box center [729, 660] width 23 height 23
click at [809, 551] on icon at bounding box center [810, 659] width 15 height 15
click at [878, 551] on div "Slides 16 / 16 Add" at bounding box center [765, 660] width 750 height 38
click at [854, 551] on div "Add" at bounding box center [863, 659] width 18 height 9
click at [358, 551] on div "Undo" at bounding box center [362, 660] width 57 height 23
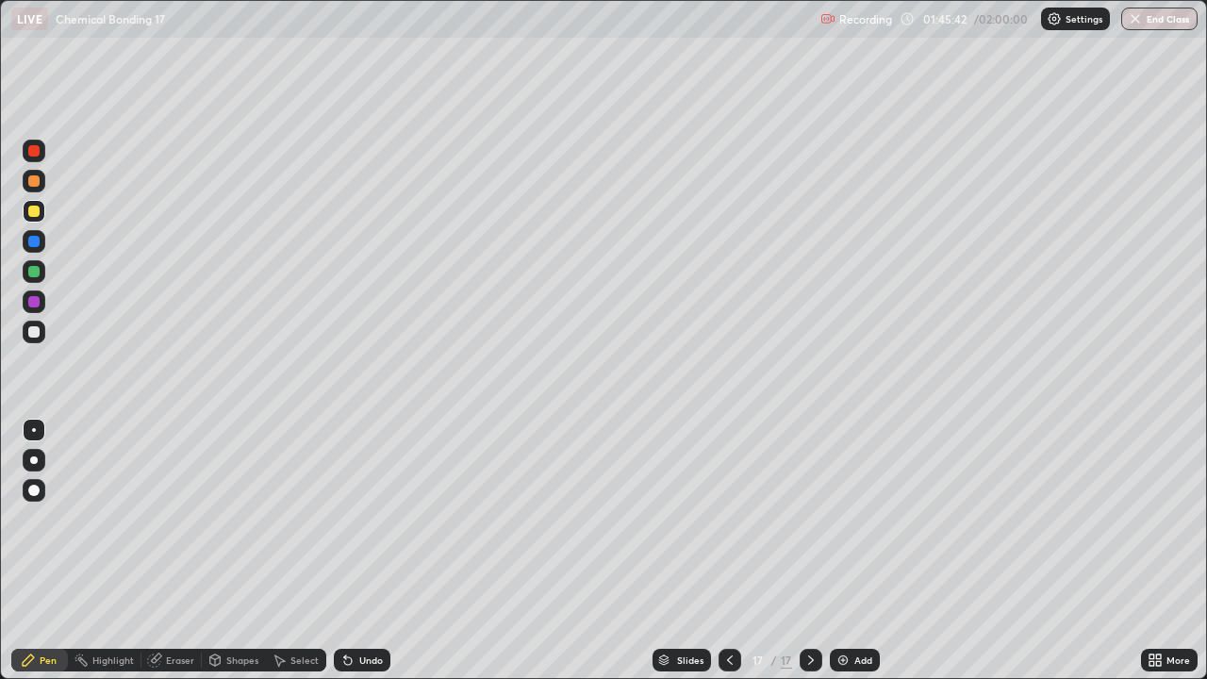
click at [345, 551] on div "Undo" at bounding box center [362, 660] width 57 height 23
click at [38, 336] on div at bounding box center [33, 331] width 11 height 11
click at [1164, 20] on button "End Class" at bounding box center [1159, 19] width 76 height 23
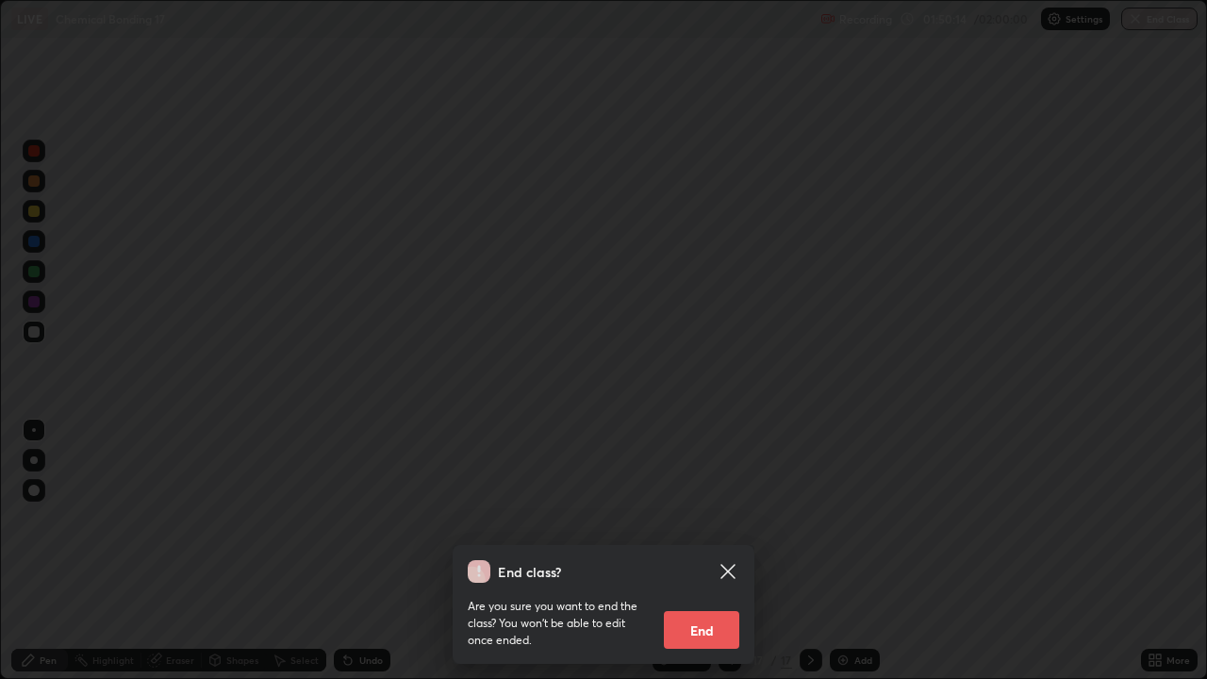
click at [717, 551] on button "End" at bounding box center [701, 630] width 75 height 38
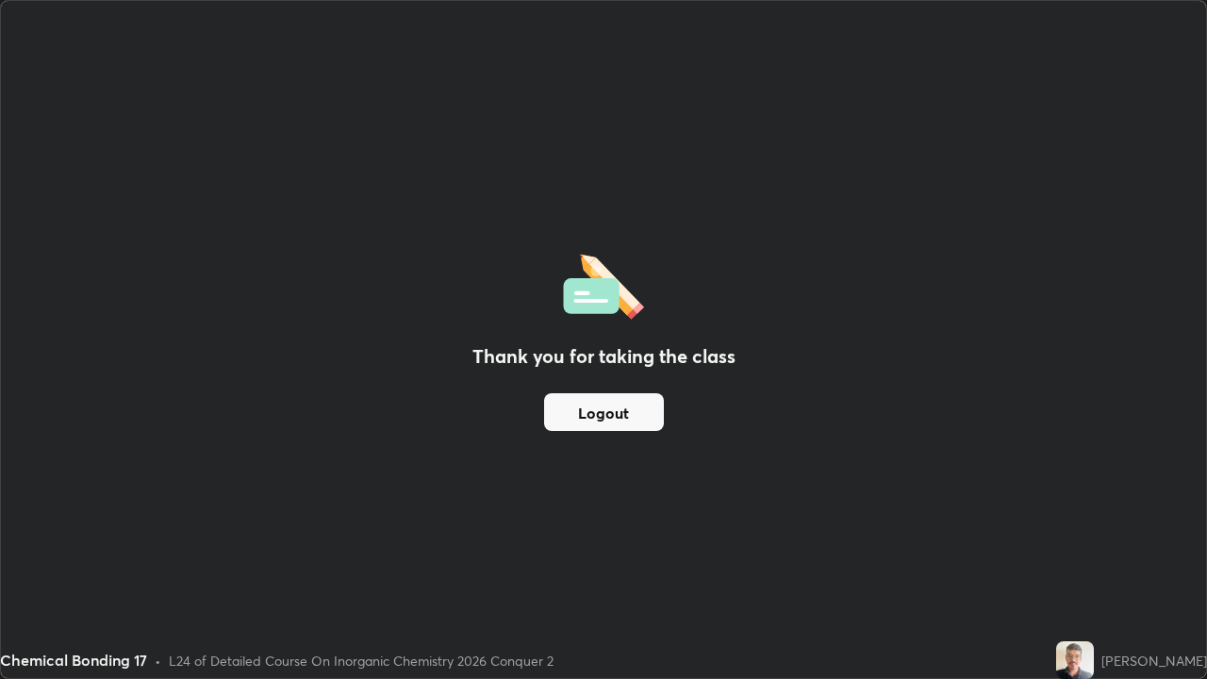
click at [613, 403] on button "Logout" at bounding box center [604, 412] width 120 height 38
click at [606, 402] on button "Logout" at bounding box center [604, 412] width 120 height 38
click at [604, 401] on button "Logout" at bounding box center [604, 412] width 120 height 38
click at [603, 401] on button "Logout" at bounding box center [604, 412] width 120 height 38
click at [605, 402] on button "Logout" at bounding box center [604, 412] width 120 height 38
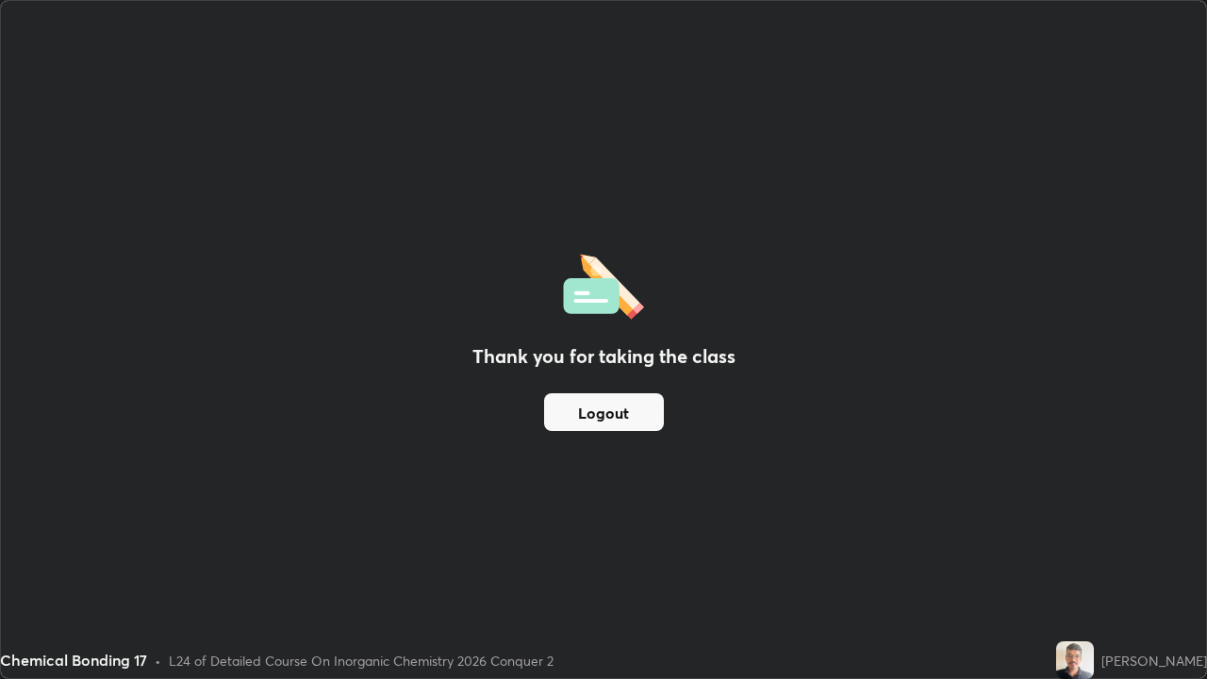
click at [601, 403] on button "Logout" at bounding box center [604, 412] width 120 height 38
click at [595, 404] on button "Logout" at bounding box center [604, 412] width 120 height 38
